Goal: Information Seeking & Learning: Find specific page/section

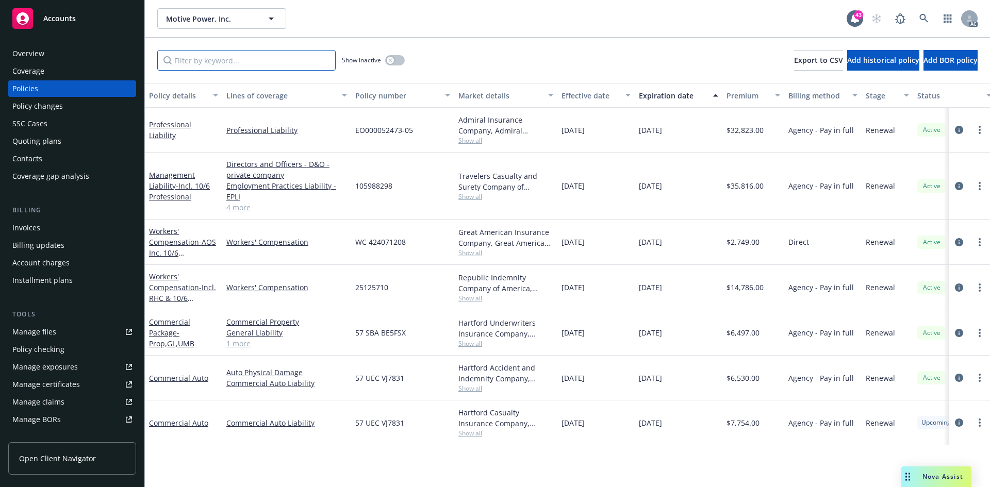
click at [297, 61] on input "Filter by keyword..." at bounding box center [246, 60] width 178 height 21
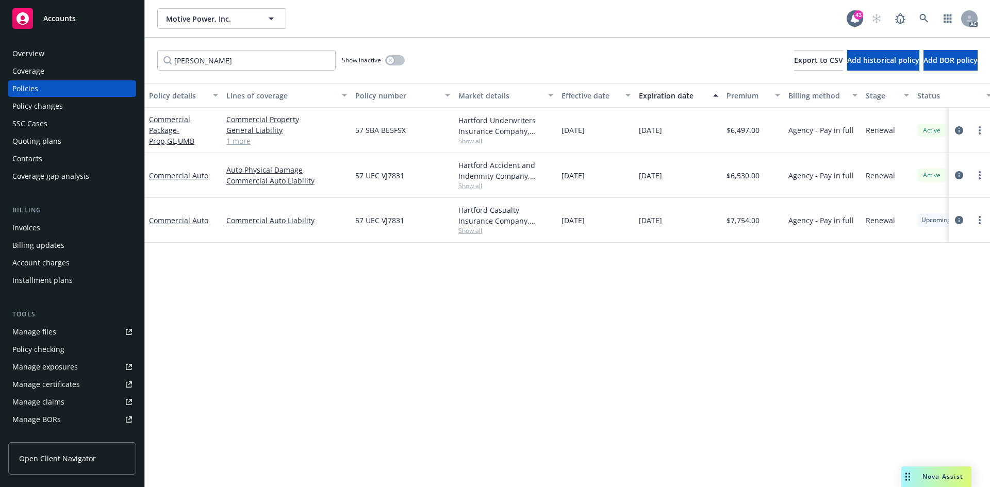
click at [471, 142] on span "Show all" at bounding box center [505, 141] width 95 height 9
click at [310, 261] on div "Policy details Lines of coverage Policy number Market details Effective date Ex…" at bounding box center [567, 285] width 845 height 404
drag, startPoint x: 261, startPoint y: 62, endPoint x: 50, endPoint y: 49, distance: 211.8
click at [50, 49] on div "Accounts Overview Coverage Policies Policy changes SSC Cases Quoting plans Cont…" at bounding box center [495, 243] width 990 height 487
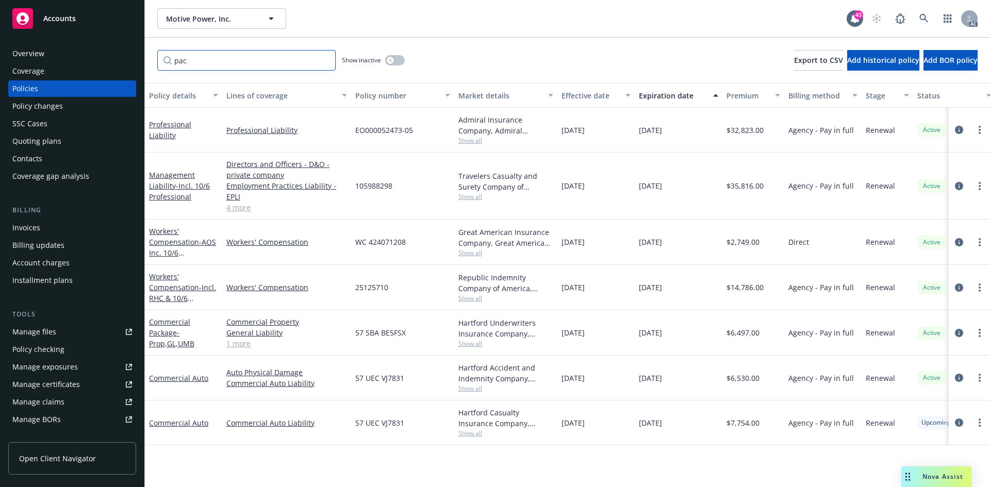
type input "pack"
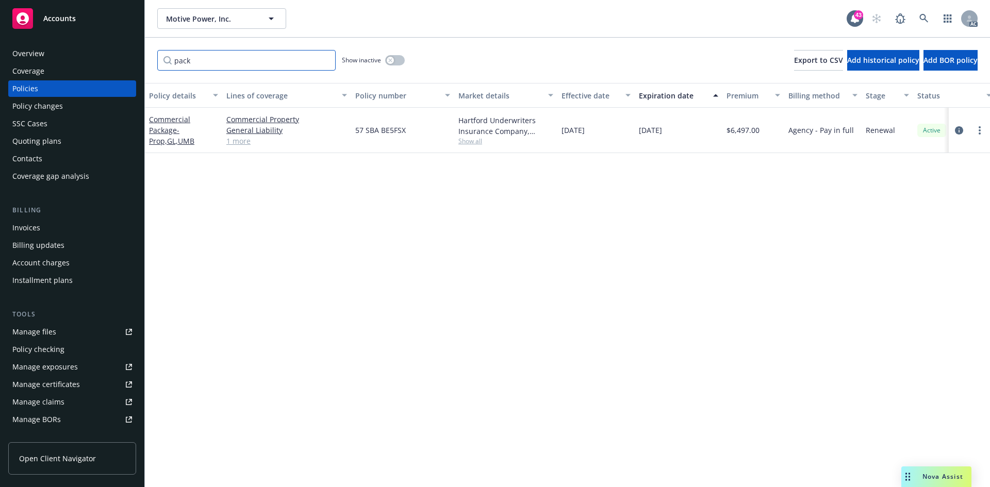
drag, startPoint x: 234, startPoint y: 60, endPoint x: 130, endPoint y: 62, distance: 103.7
click at [130, 62] on div "Accounts Overview Coverage Policies Policy changes SSC Cases Quoting plans Cont…" at bounding box center [495, 243] width 990 height 487
type input "pro"
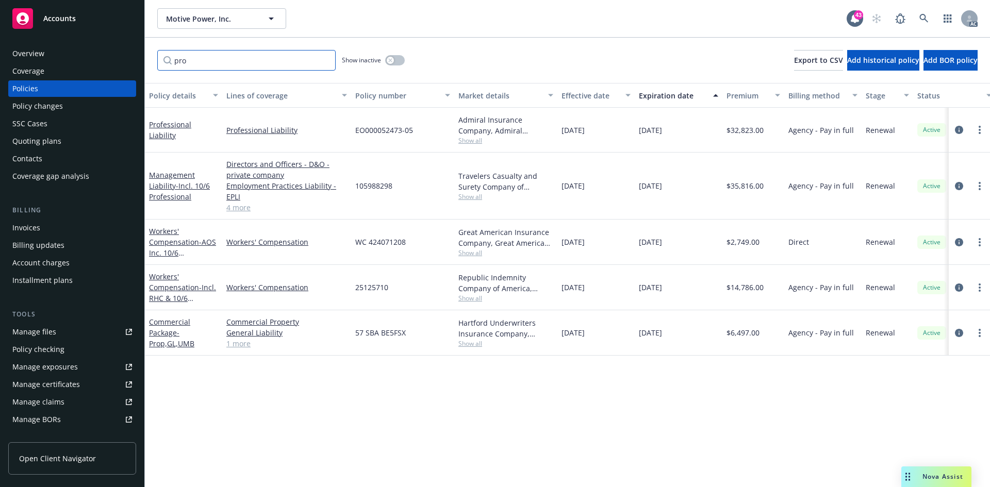
drag, startPoint x: 212, startPoint y: 63, endPoint x: 154, endPoint y: 67, distance: 57.8
click at [154, 67] on div "pro Show inactive Export to CSV Add historical policy Add BOR policy" at bounding box center [567, 60] width 845 height 45
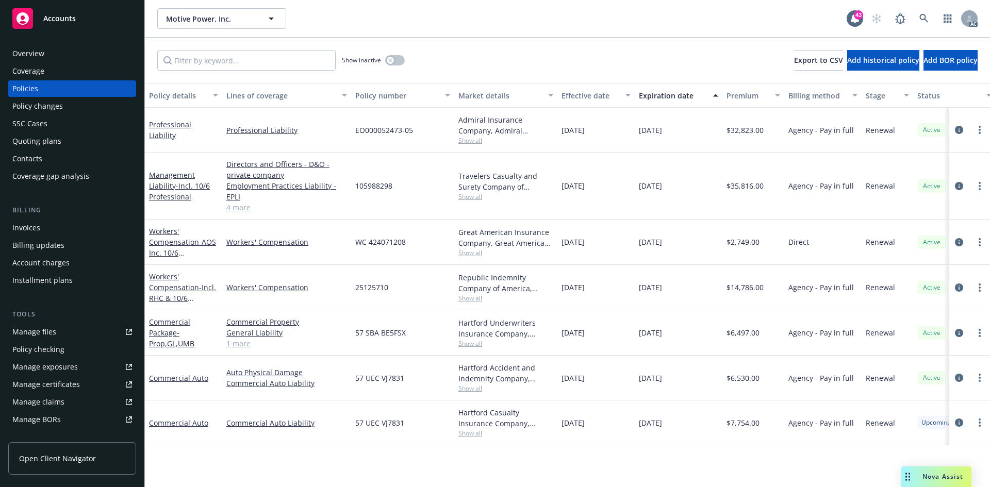
click at [480, 142] on span "Show all" at bounding box center [505, 140] width 95 height 9
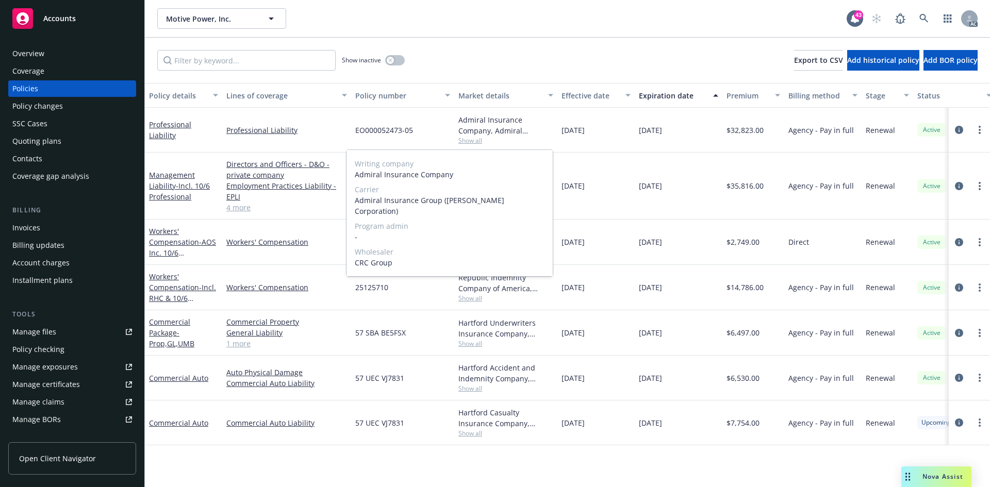
click at [545, 138] on span "Show all" at bounding box center [505, 140] width 95 height 9
